Goal: Find specific page/section: Find specific page/section

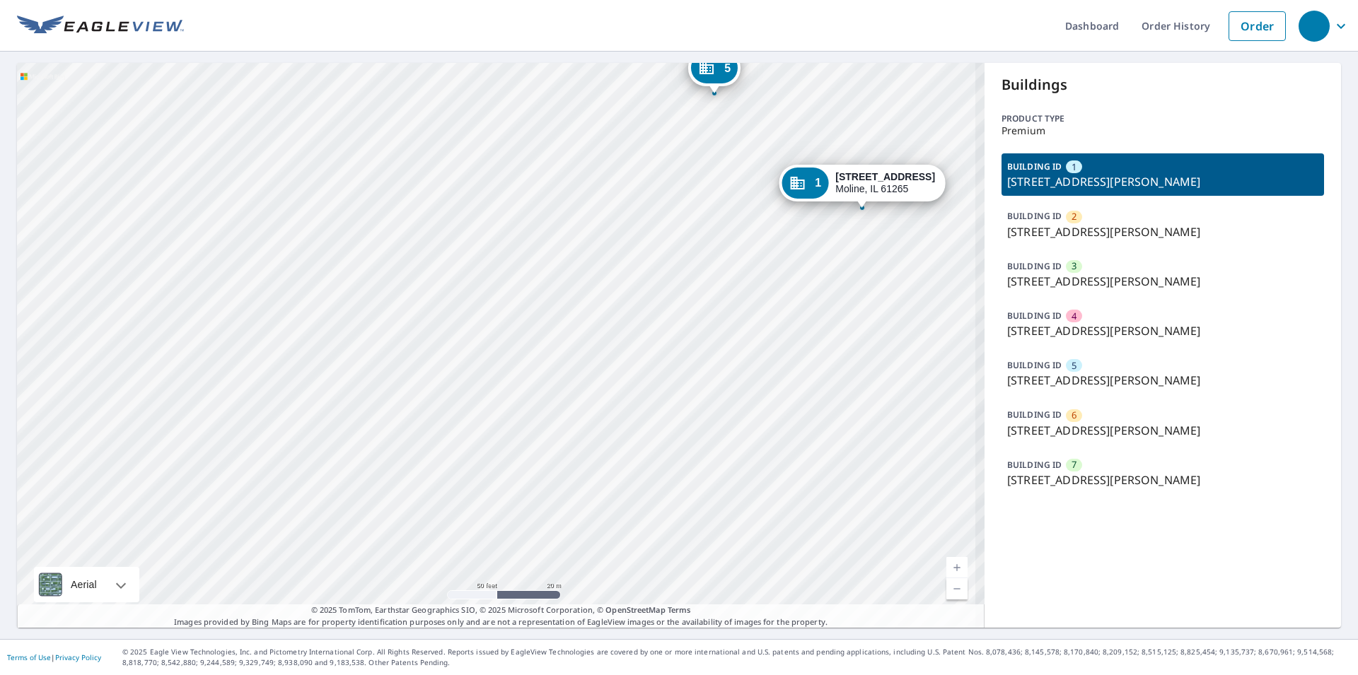
drag, startPoint x: 270, startPoint y: 358, endPoint x: 255, endPoint y: 354, distance: 16.1
click at [232, 366] on div "2 [STREET_ADDRESS][PERSON_NAME] 3 [STREET_ADDRESS][GEOGRAPHIC_DATA][PERSON_NAME…" at bounding box center [500, 345] width 967 height 565
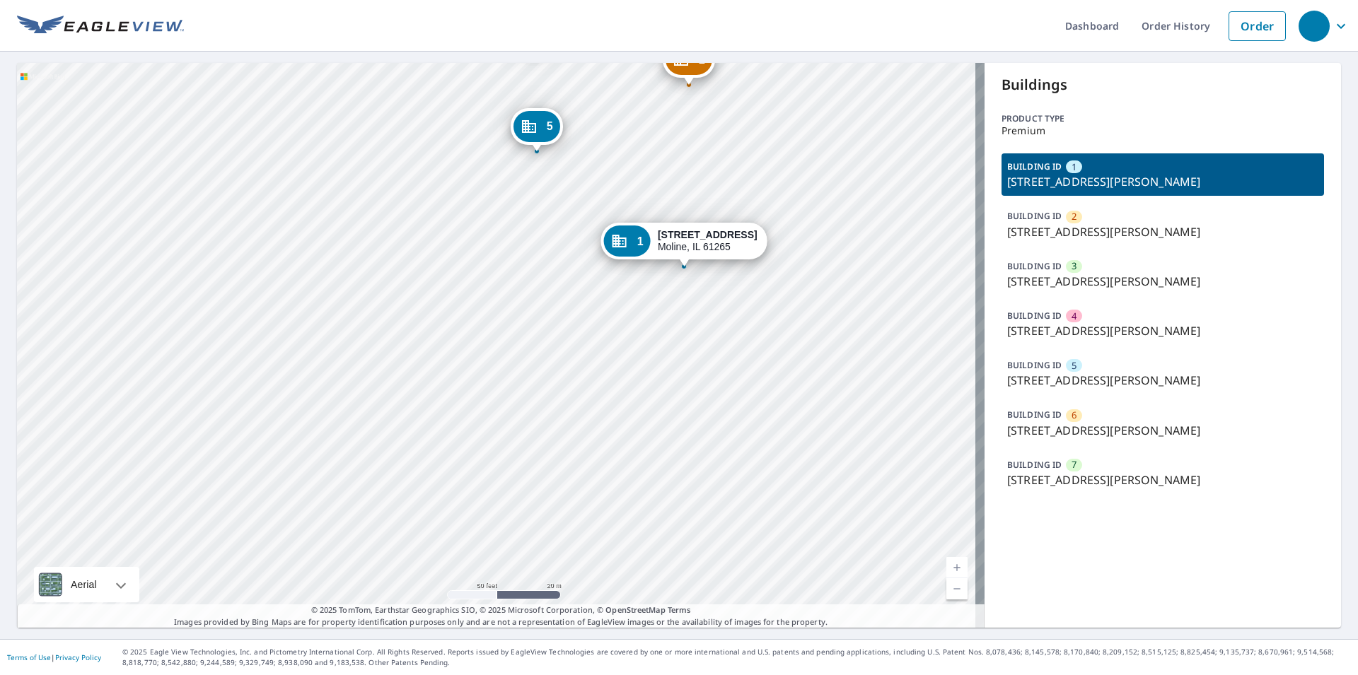
click at [330, 437] on div "2 [STREET_ADDRESS][PERSON_NAME] 3 [STREET_ADDRESS][GEOGRAPHIC_DATA][PERSON_NAME…" at bounding box center [500, 345] width 967 height 565
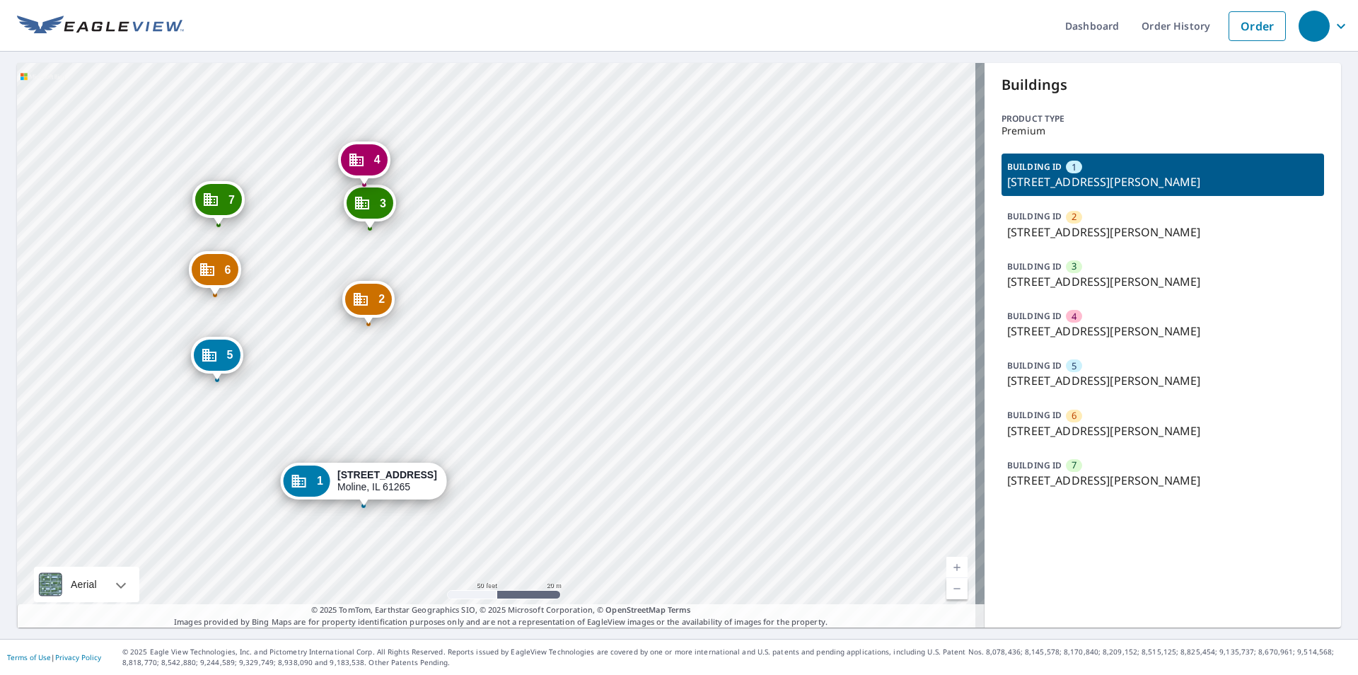
click at [470, 378] on div "2 [STREET_ADDRESS][PERSON_NAME] 3 [STREET_ADDRESS][GEOGRAPHIC_DATA][PERSON_NAME…" at bounding box center [500, 345] width 967 height 564
